Goal: Navigation & Orientation: Find specific page/section

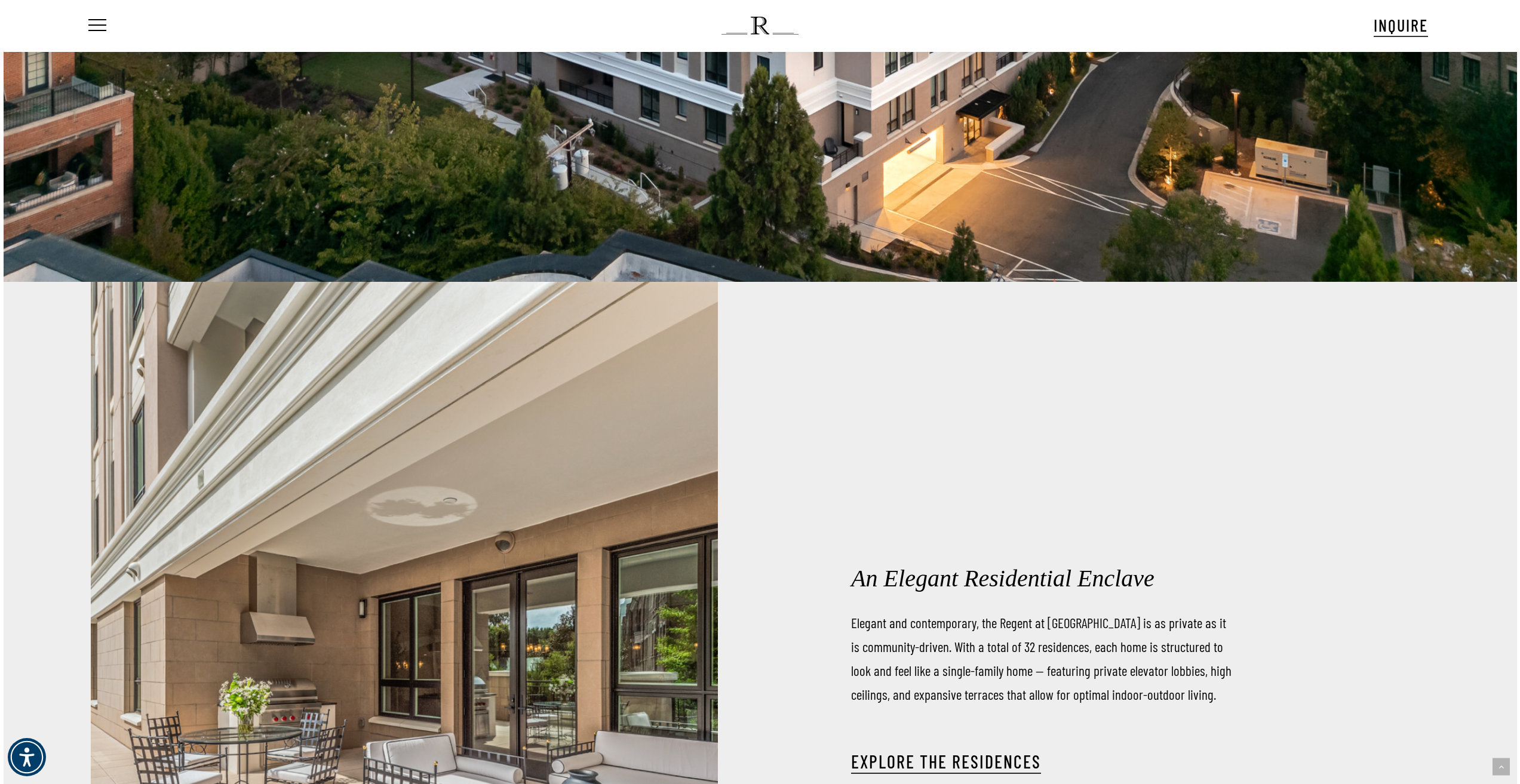
scroll to position [2328, 0]
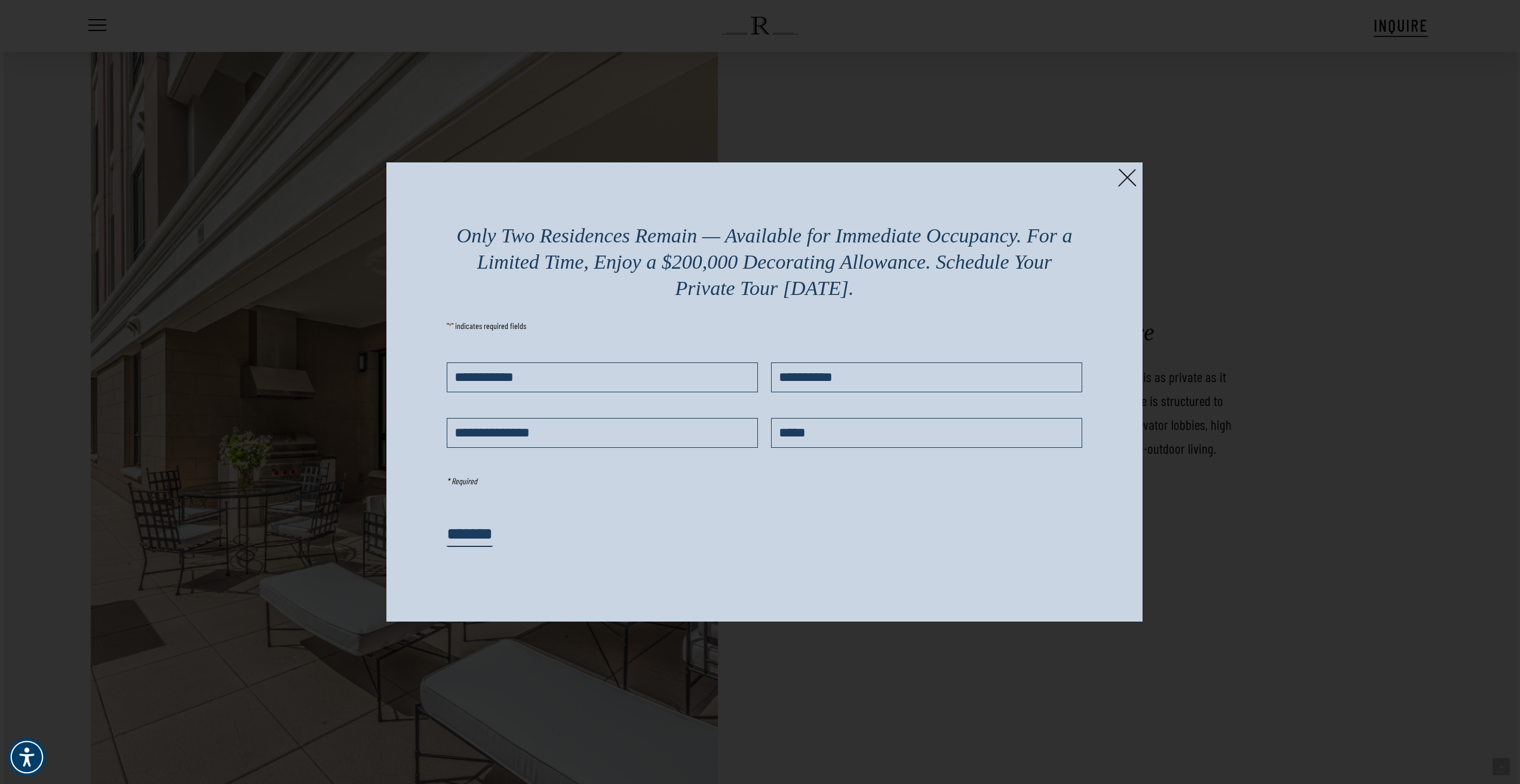
click at [1128, 161] on div at bounding box center [760, 392] width 1520 height 784
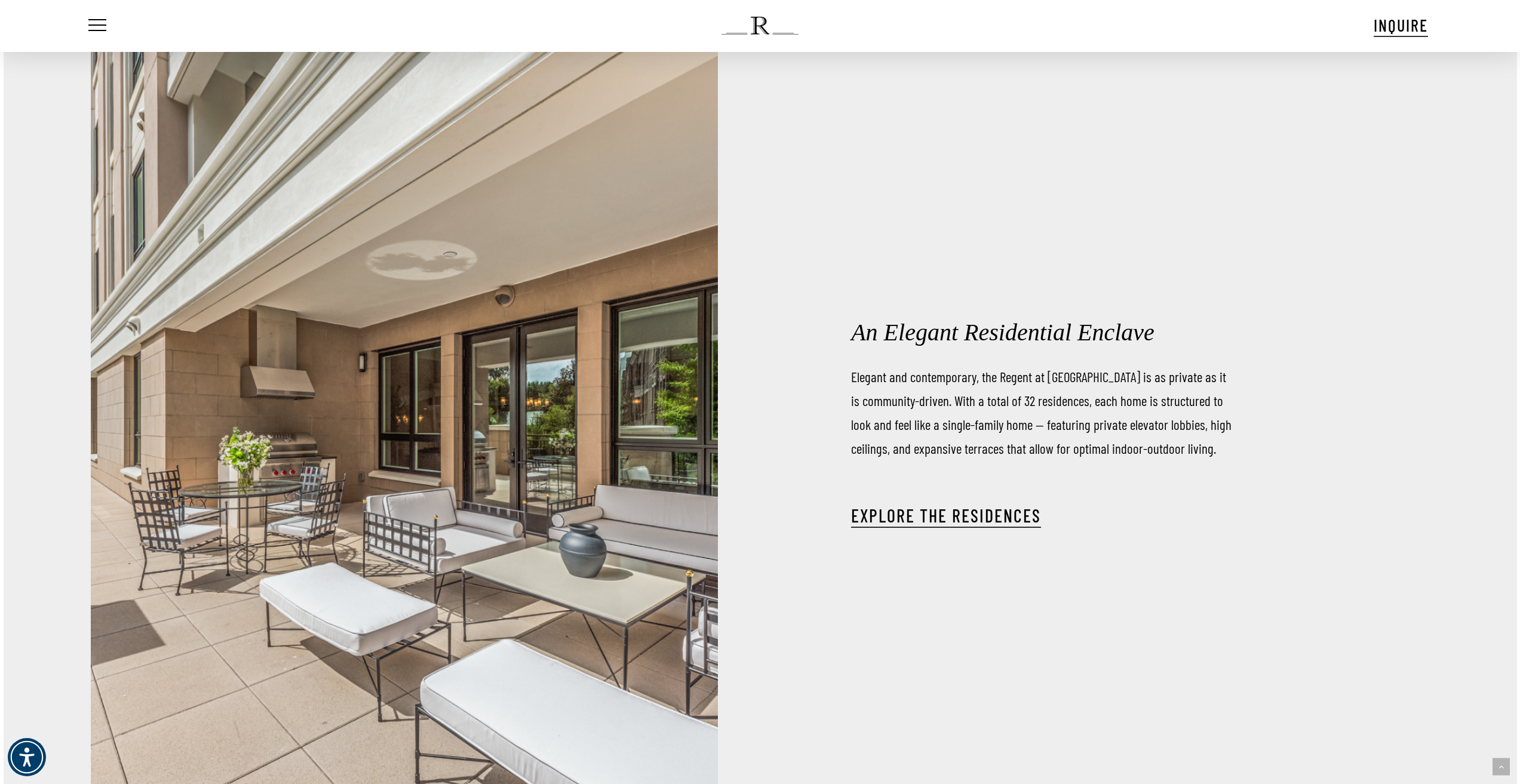
drag, startPoint x: 1127, startPoint y: 171, endPoint x: 1123, endPoint y: 184, distance: 13.6
click at [1127, 171] on div "An Elegant Residential Enclave Elegant and contemporary, the Regent at [GEOGRAP…" at bounding box center [1138, 427] width 757 height 784
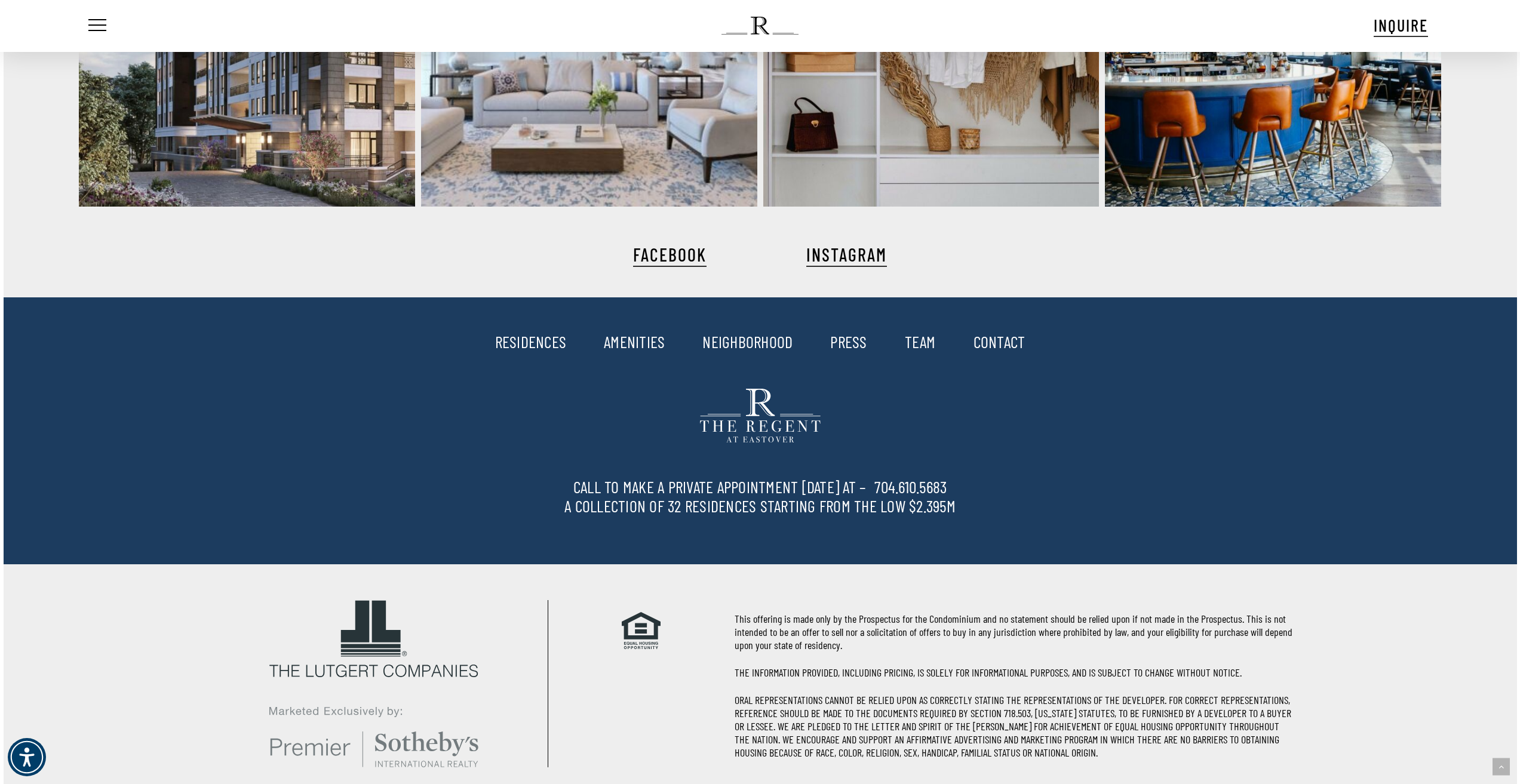
scroll to position [4166, 0]
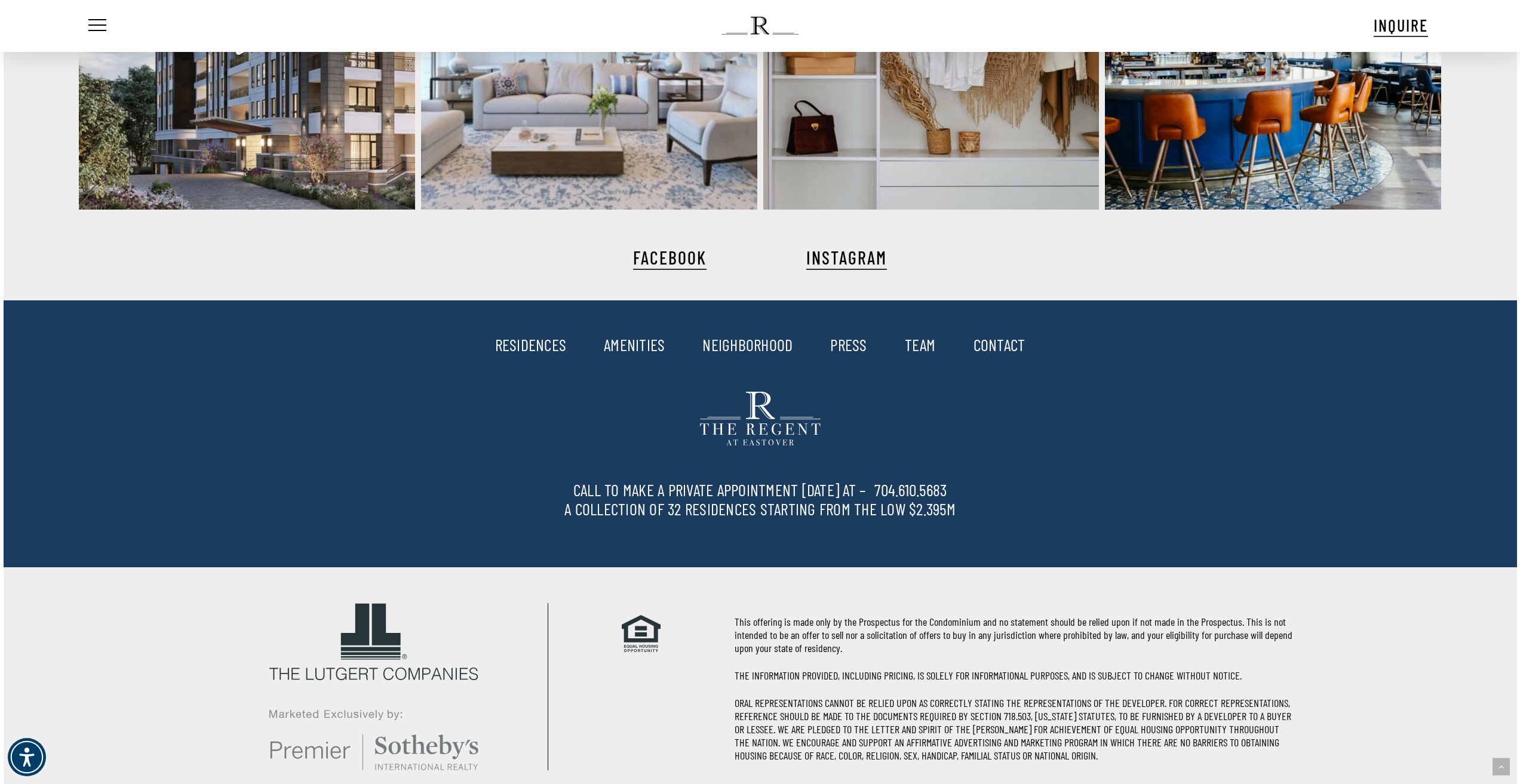
click at [610, 340] on link "AMENITIES" at bounding box center [633, 344] width 61 height 20
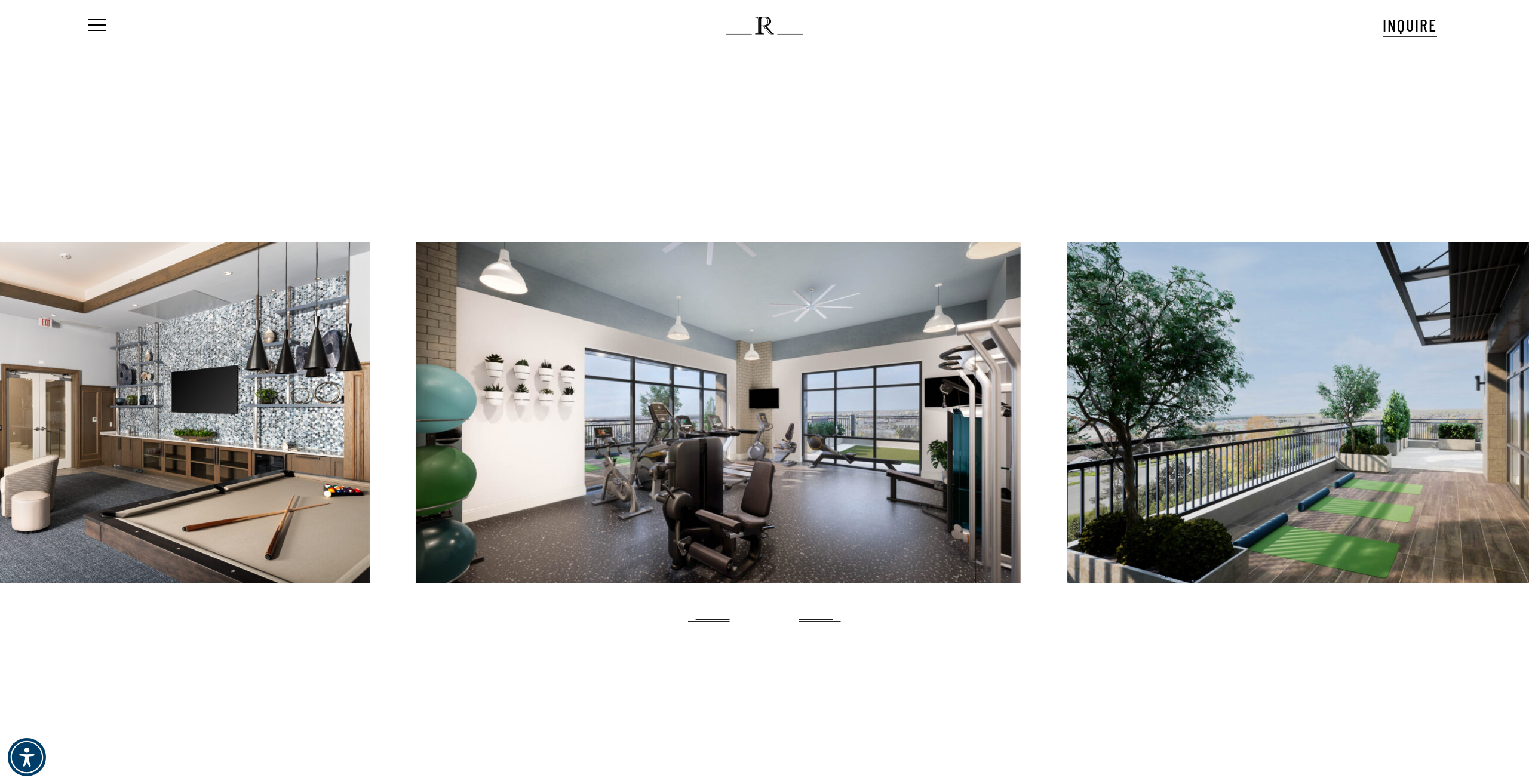
click at [454, 460] on div at bounding box center [718, 413] width 605 height 341
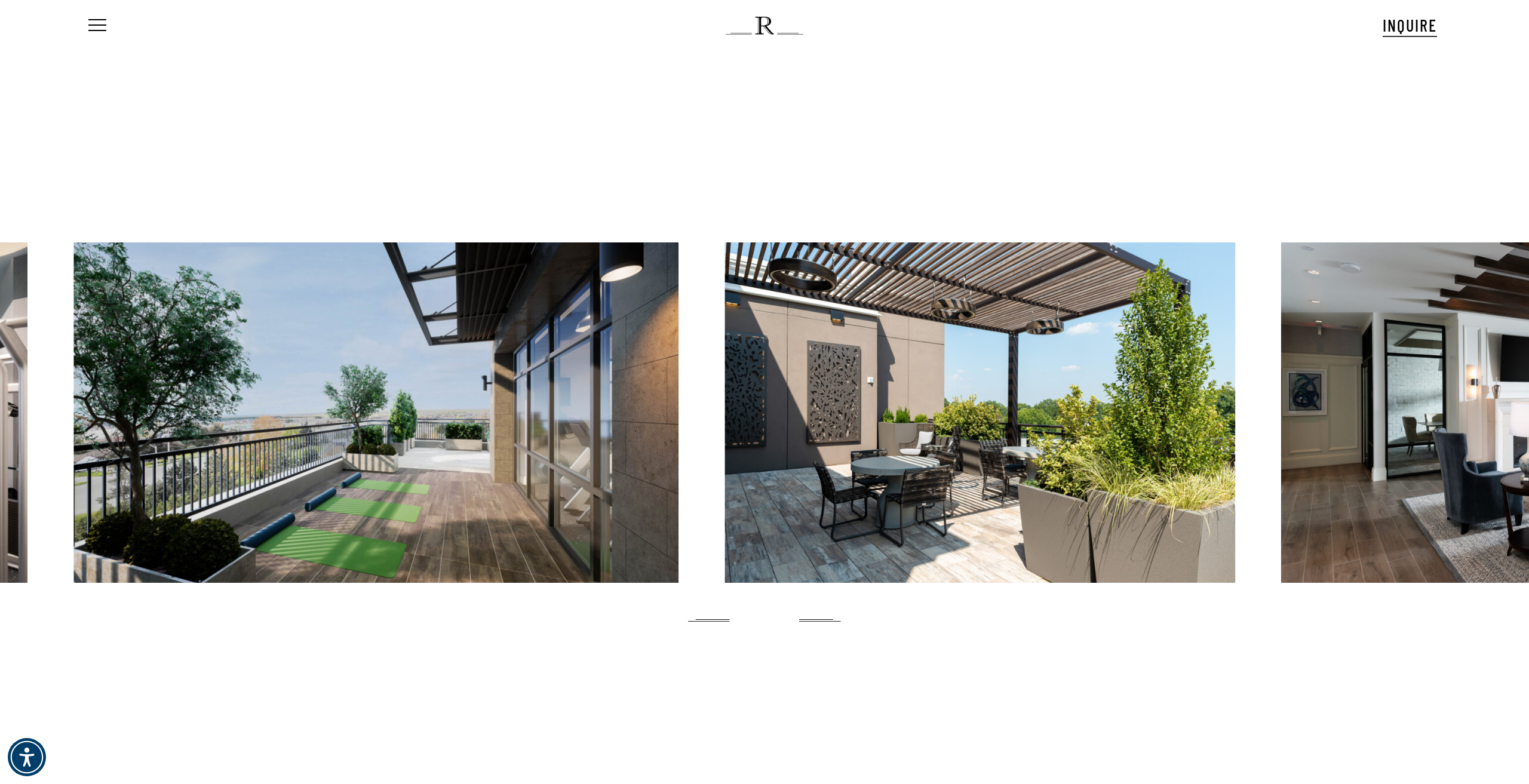
click at [169, 482] on div at bounding box center [376, 413] width 605 height 341
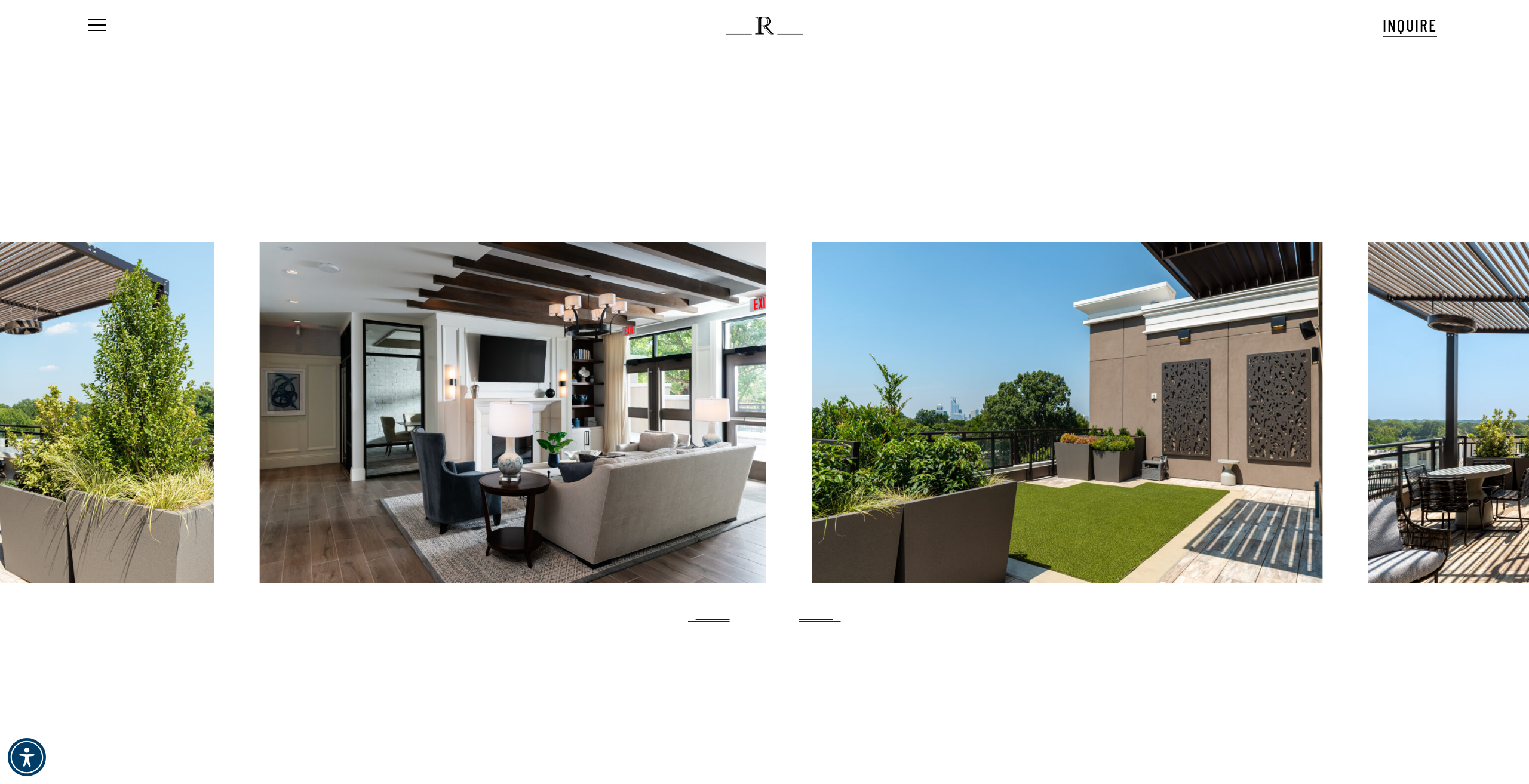
click at [268, 512] on div at bounding box center [513, 413] width 506 height 341
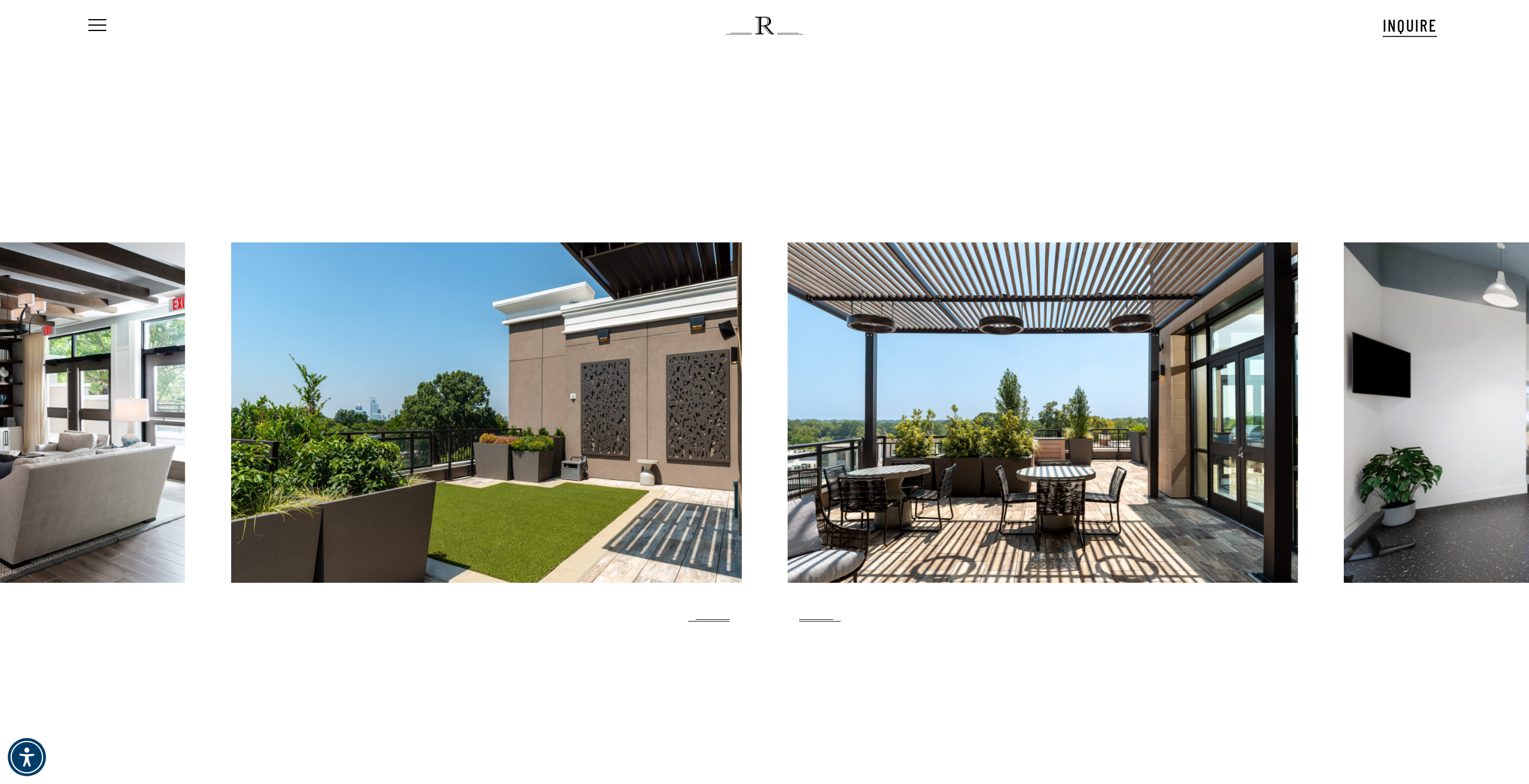
click at [787, 508] on div at bounding box center [1042, 413] width 510 height 341
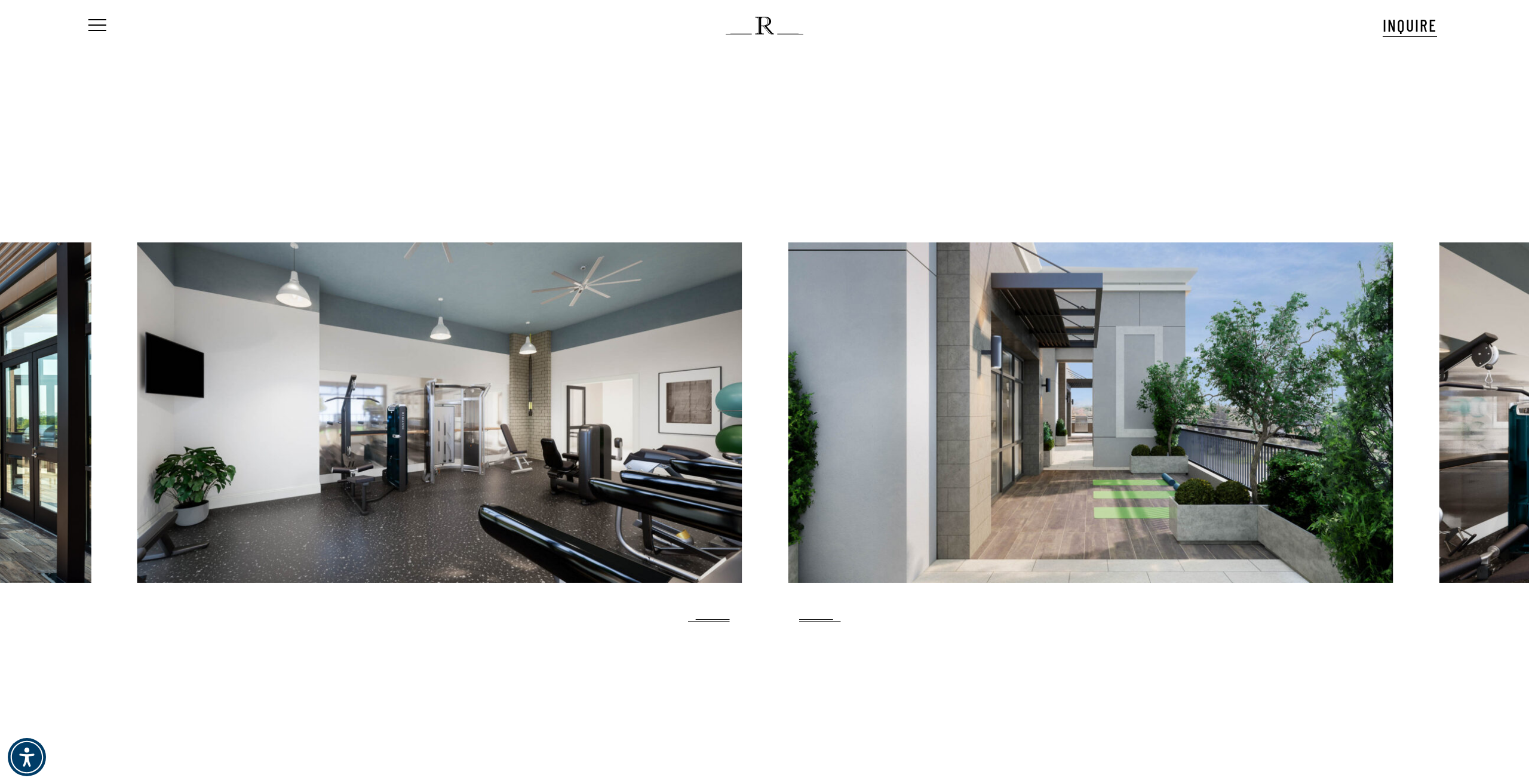
click at [788, 508] on div at bounding box center [1091, 413] width 605 height 341
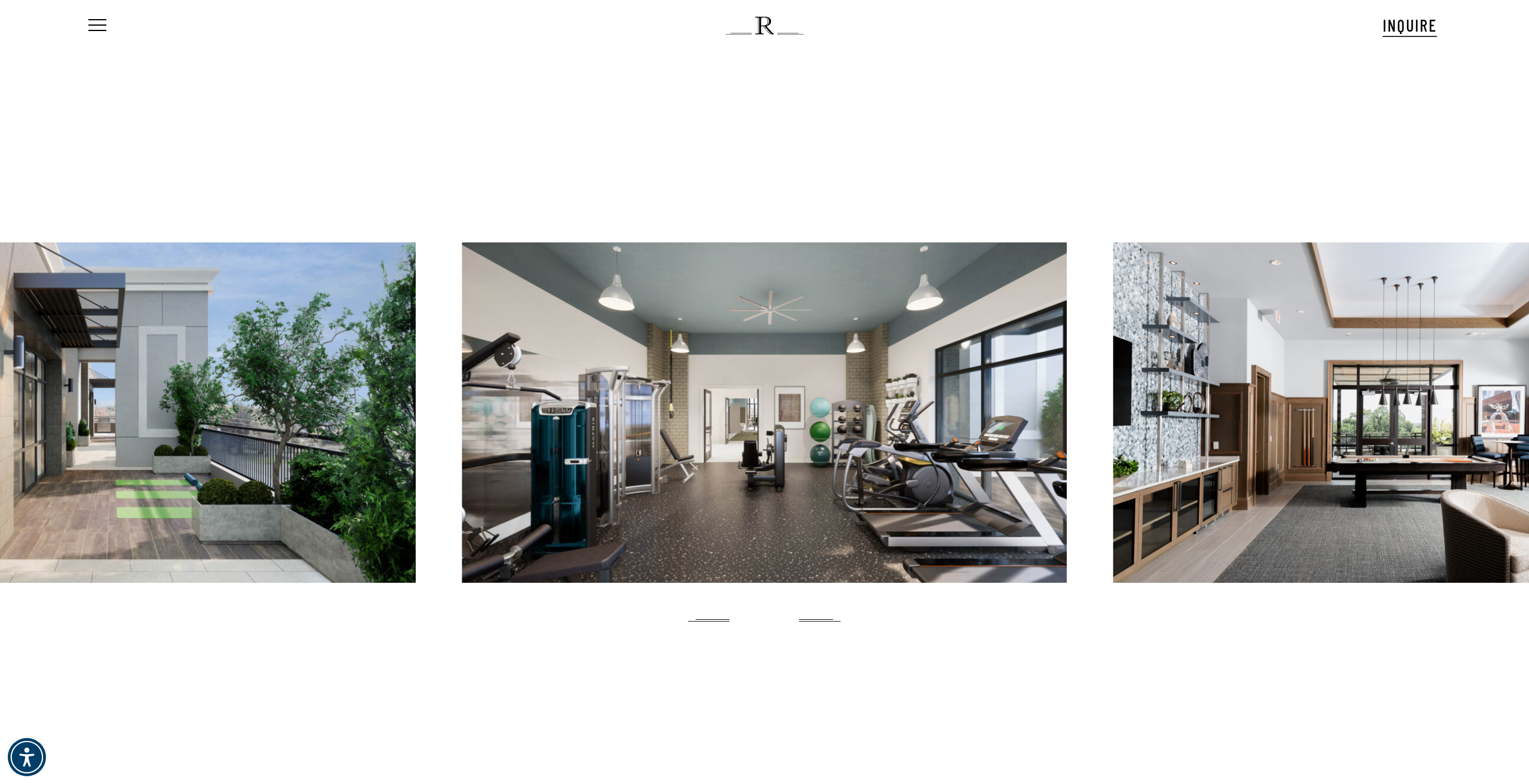
click at [608, 490] on div at bounding box center [764, 413] width 605 height 341
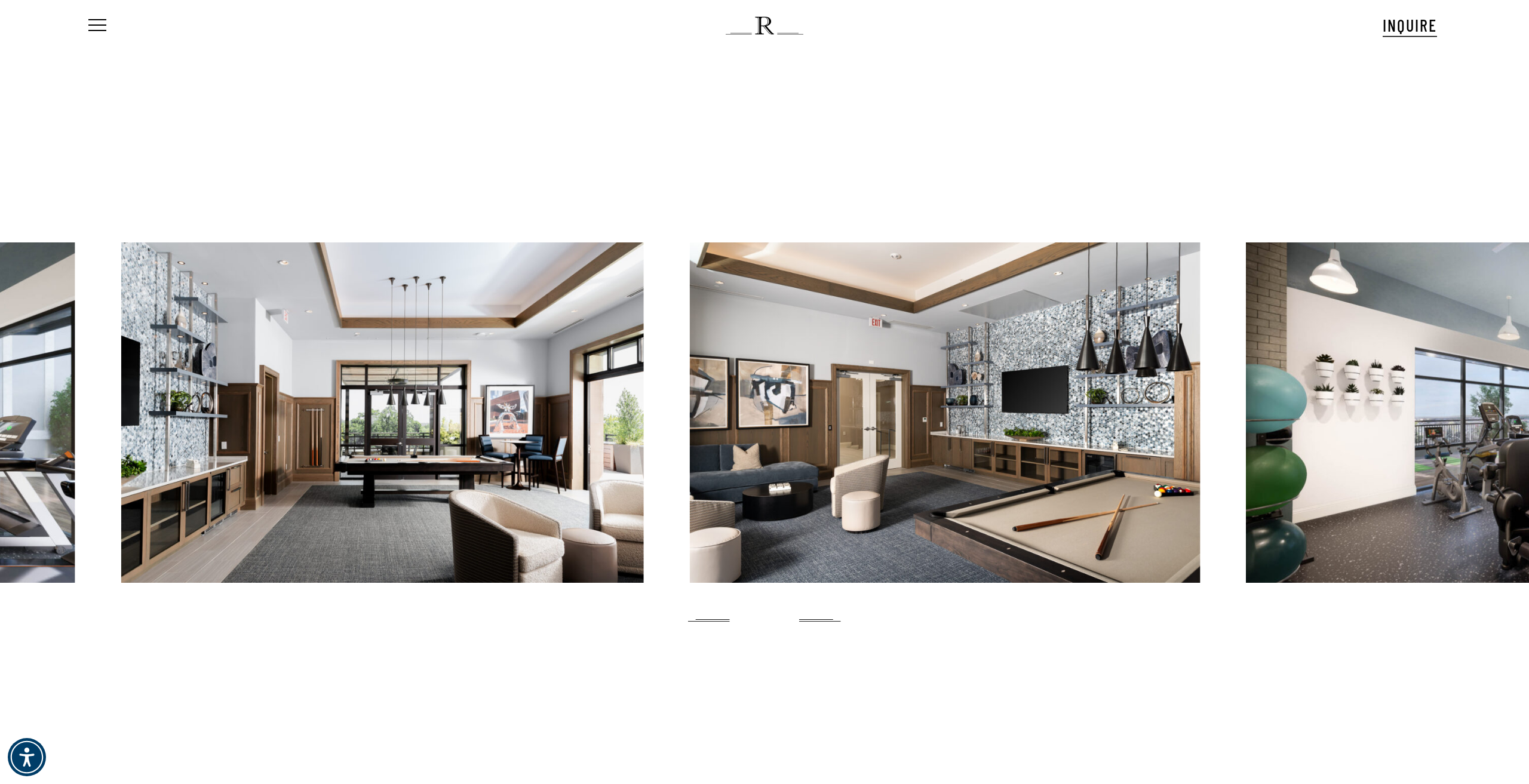
click at [689, 496] on div at bounding box center [944, 413] width 510 height 341
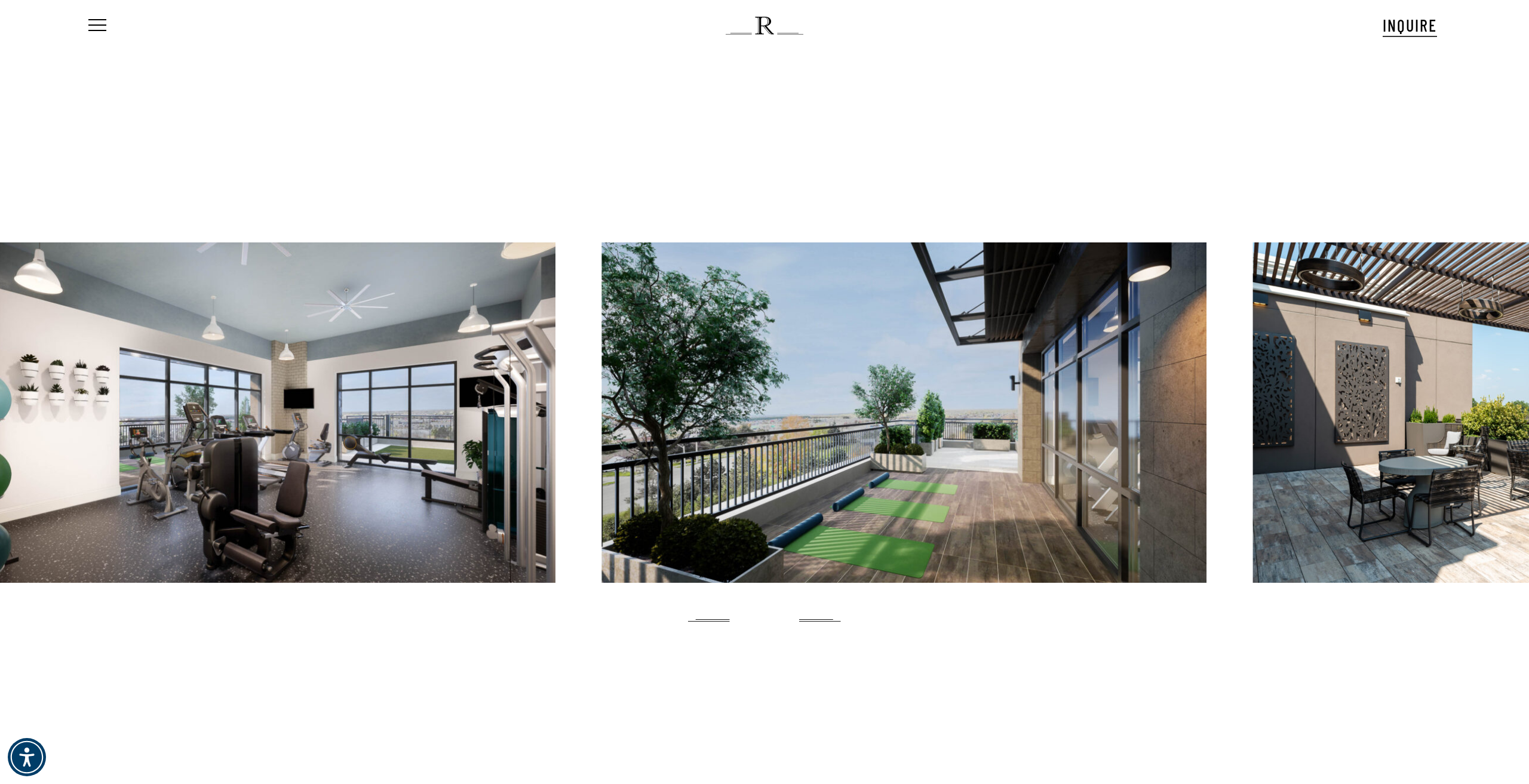
click at [601, 484] on div at bounding box center [904, 413] width 605 height 341
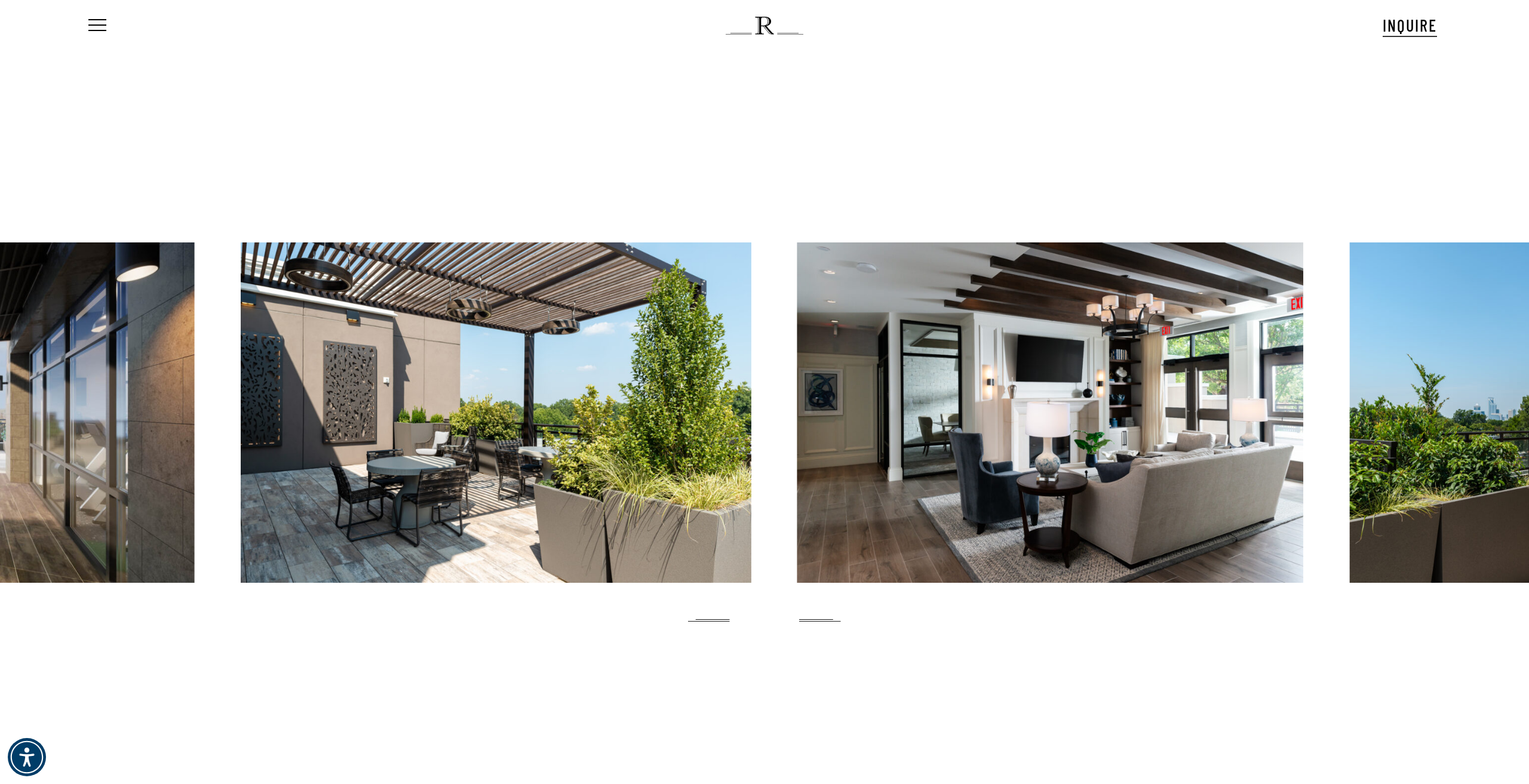
click at [797, 482] on div at bounding box center [1050, 413] width 506 height 341
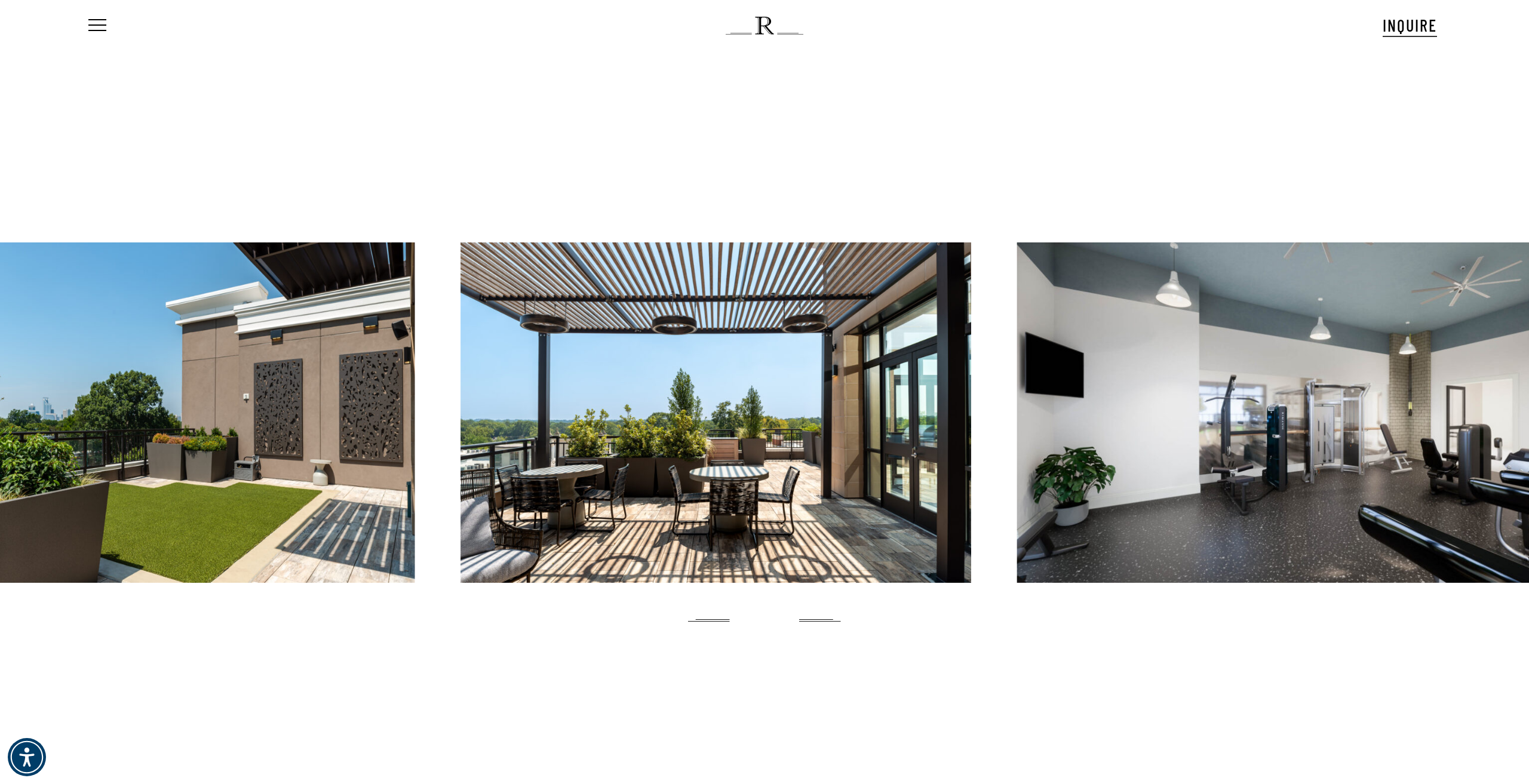
click at [461, 516] on div at bounding box center [715, 413] width 510 height 341
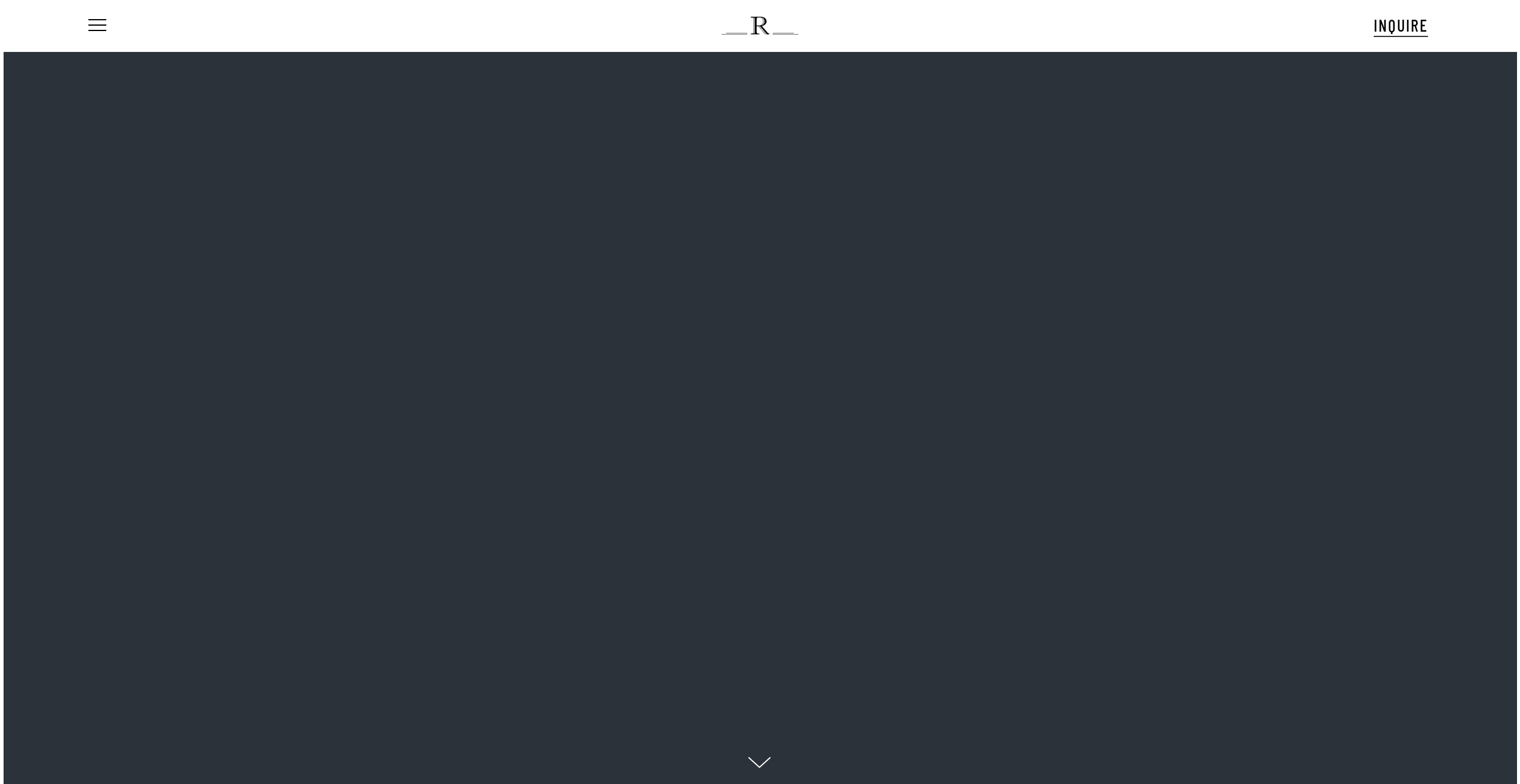
scroll to position [55, 0]
